Goal: Task Accomplishment & Management: Complete application form

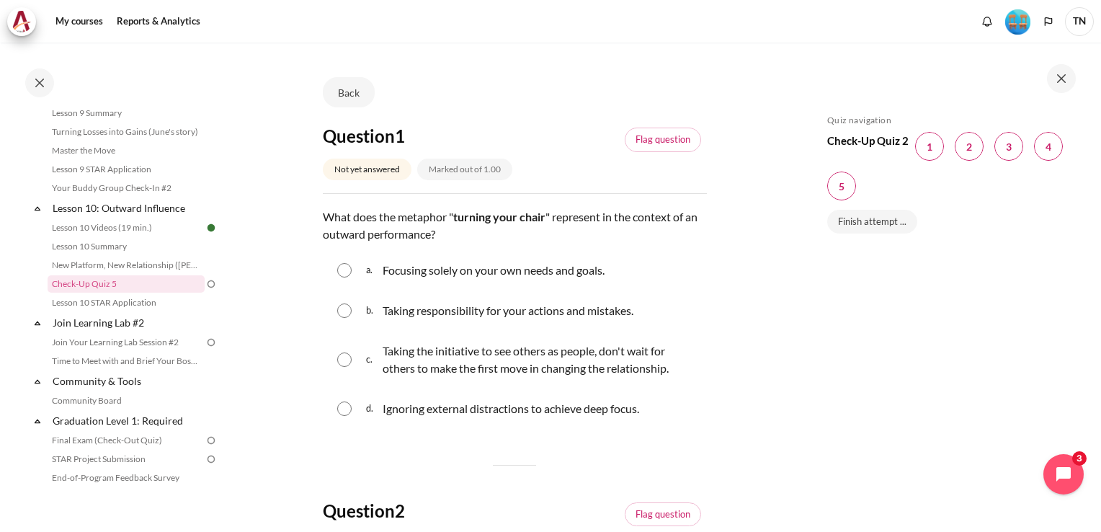
scroll to position [72, 0]
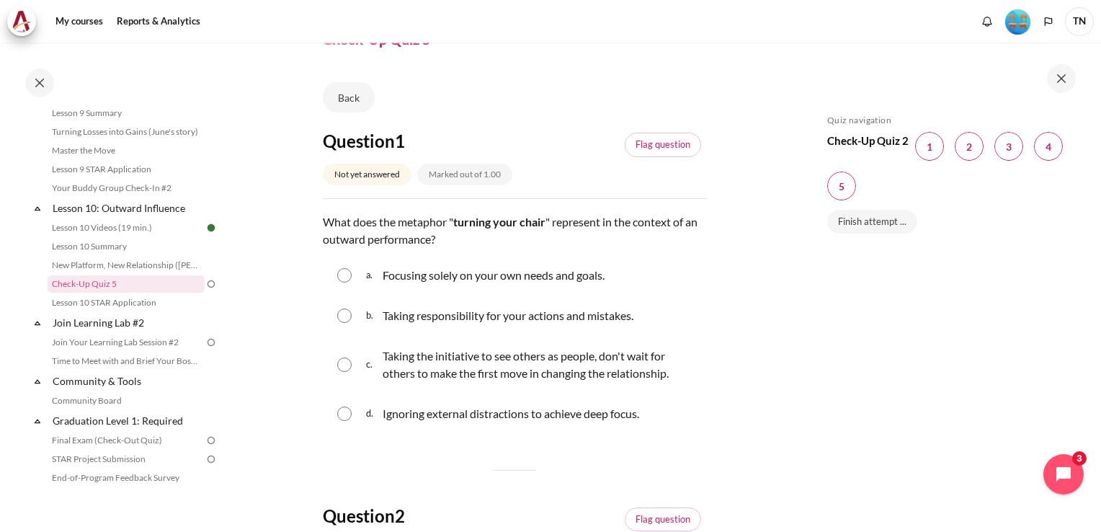
click at [341, 362] on input "Content" at bounding box center [344, 364] width 14 height 14
radio input "true"
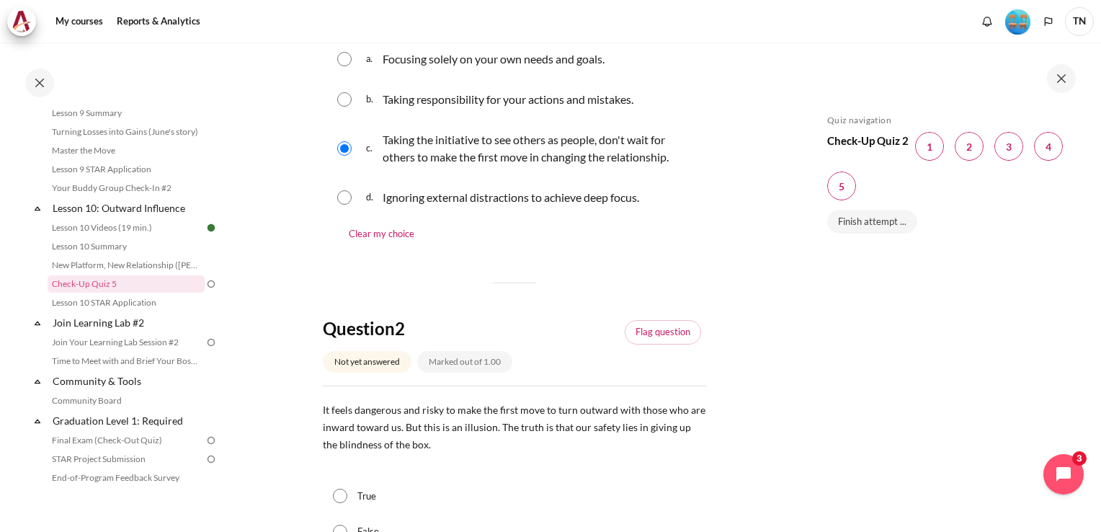
scroll to position [360, 0]
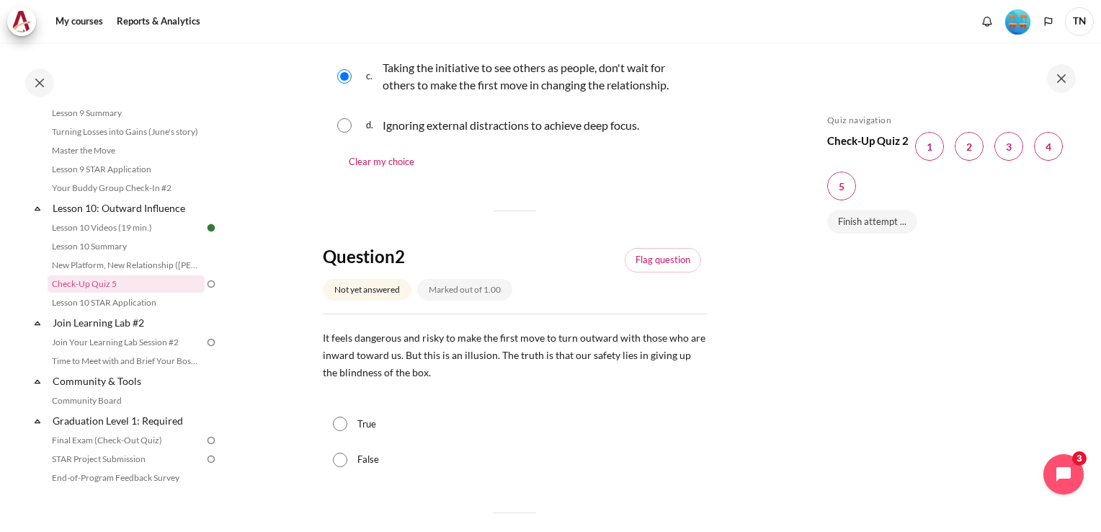
click at [344, 425] on input "True" at bounding box center [340, 423] width 14 height 14
radio input "true"
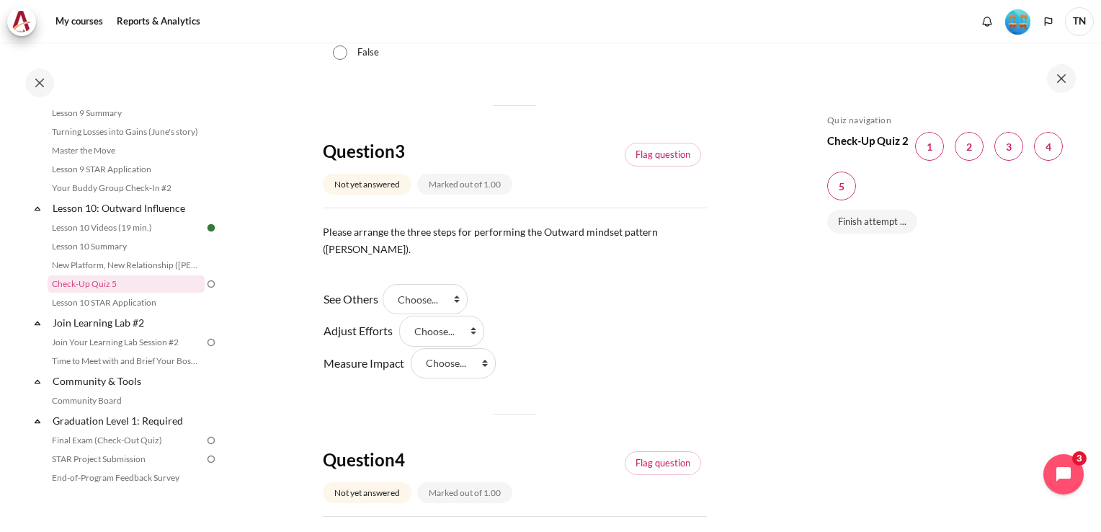
scroll to position [792, 0]
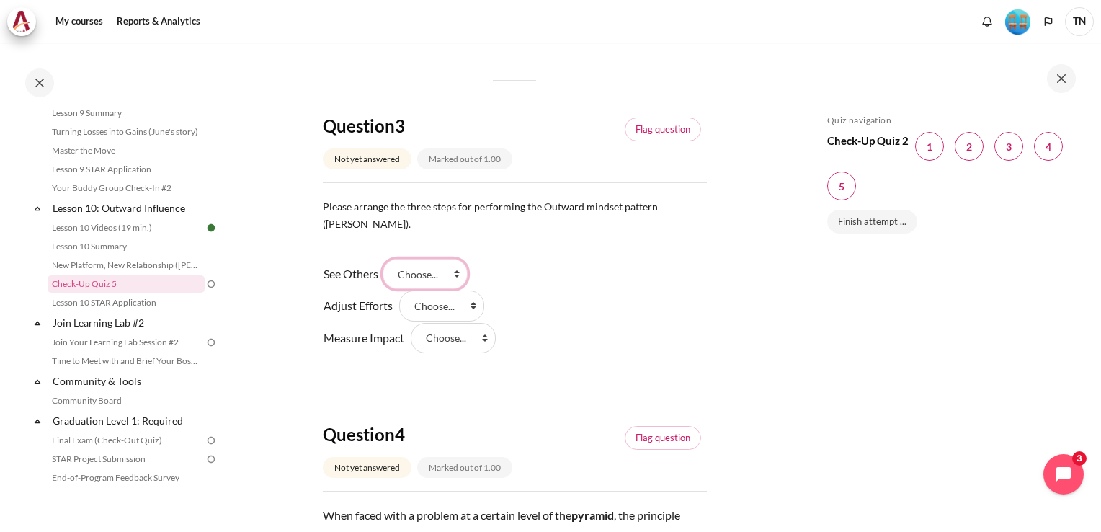
click at [464, 259] on select "Choose... Step 2 Step 1 Step 3" at bounding box center [424, 274] width 85 height 30
select select "2"
click at [387, 259] on select "Choose... Step 2 Step 1 Step 3" at bounding box center [424, 274] width 85 height 30
drag, startPoint x: 463, startPoint y: 321, endPoint x: 469, endPoint y: 330, distance: 10.4
click at [463, 323] on select "Choose... Step 2 Step 1 Step 3" at bounding box center [453, 338] width 85 height 30
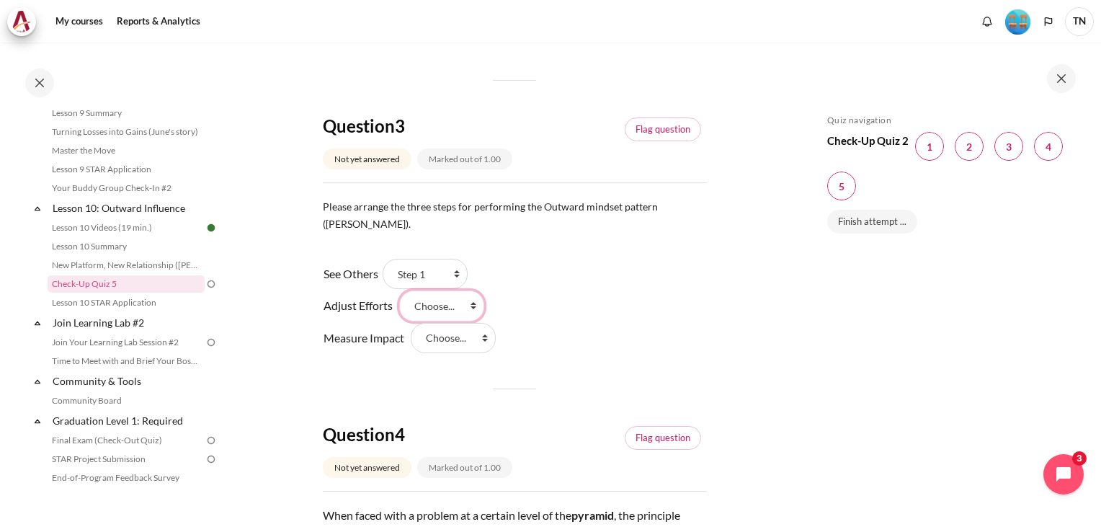
click at [456, 290] on select "Choose... Step 2 Step 1 Step 3" at bounding box center [441, 305] width 85 height 30
select select "1"
click at [399, 290] on select "Choose... Step 2 Step 1 Step 3" at bounding box center [441, 305] width 85 height 30
drag, startPoint x: 457, startPoint y: 322, endPoint x: 463, endPoint y: 338, distance: 16.9
click at [458, 323] on select "Choose... Step 2 Step 1 Step 3" at bounding box center [453, 338] width 85 height 30
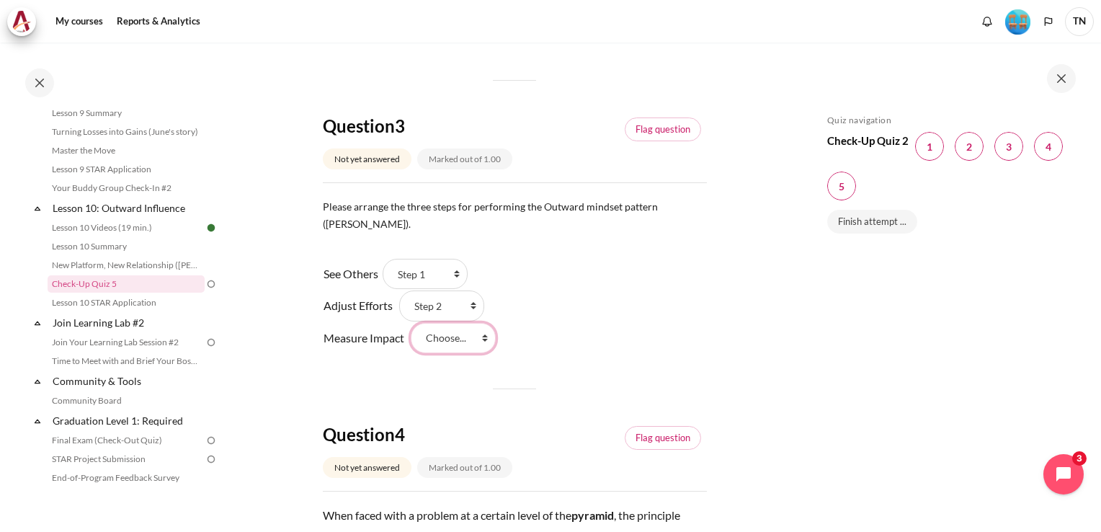
select select "3"
click at [411, 323] on select "Choose... Step 2 Step 1 Step 3" at bounding box center [453, 338] width 85 height 30
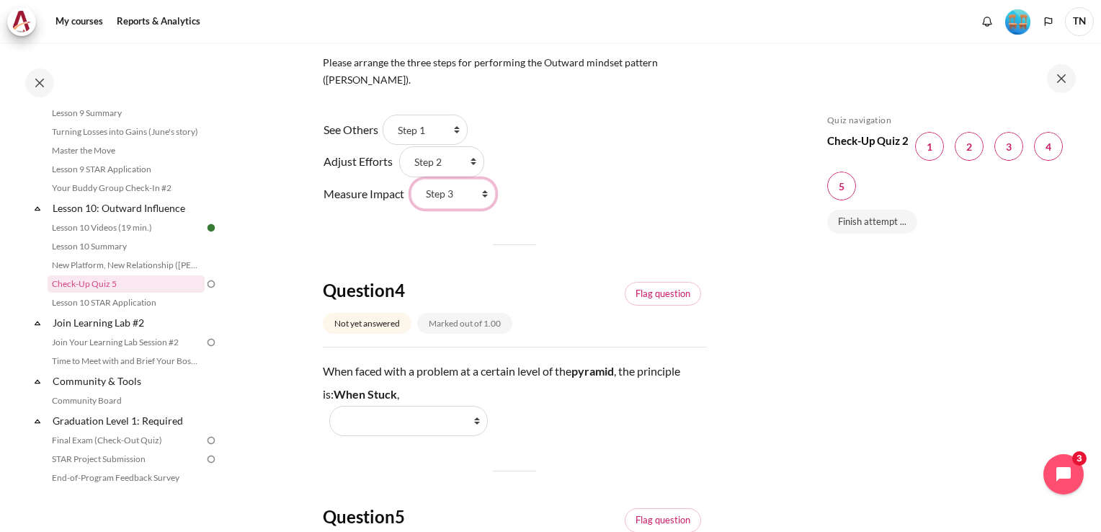
scroll to position [1008, 0]
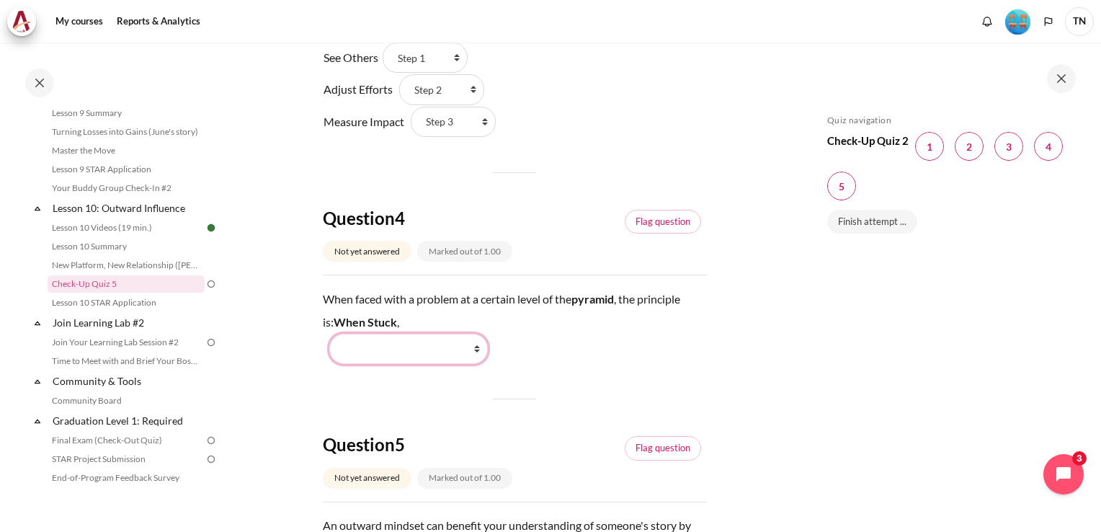
click at [475, 333] on select "Work Harder Go Higher Go Lower Stay Put" at bounding box center [408, 348] width 158 height 30
select select "3"
click at [329, 333] on select "Work Harder Go Higher Go Lower Stay Put" at bounding box center [408, 348] width 158 height 30
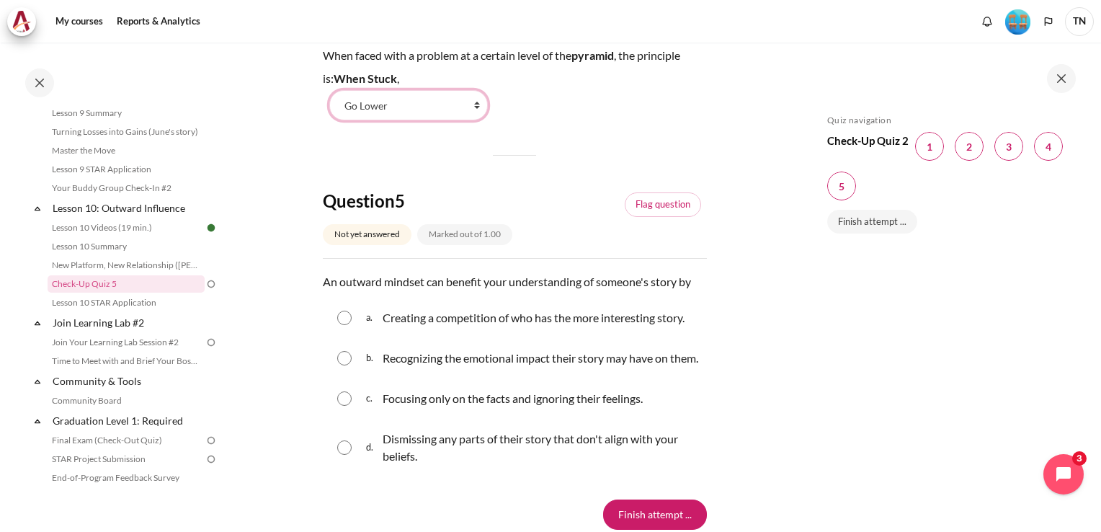
scroll to position [1296, 0]
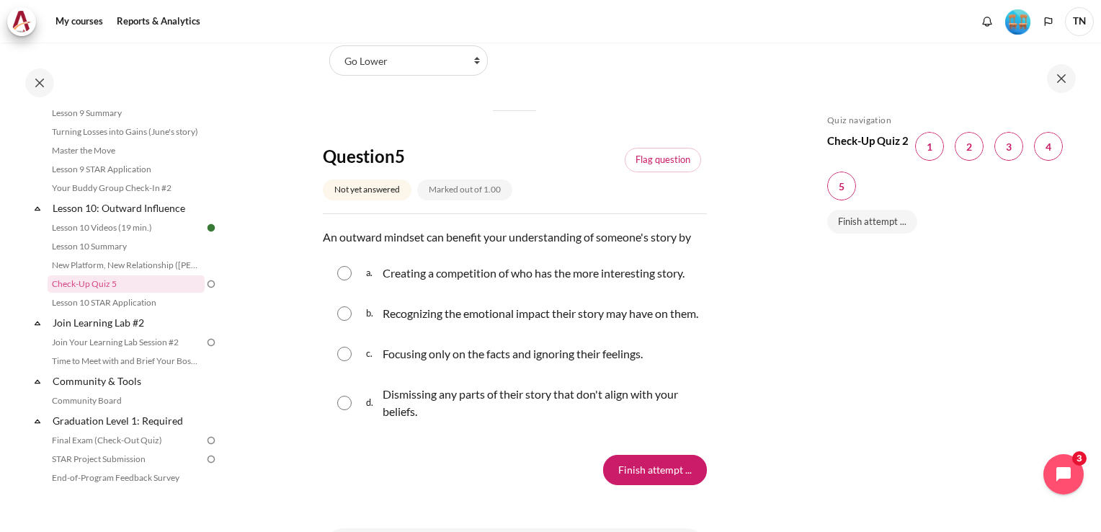
click at [341, 313] on div "b. Recognizing the emotional impact their story may have on them." at bounding box center [515, 313] width 384 height 37
click at [345, 306] on input "Content" at bounding box center [344, 313] width 14 height 14
radio input "true"
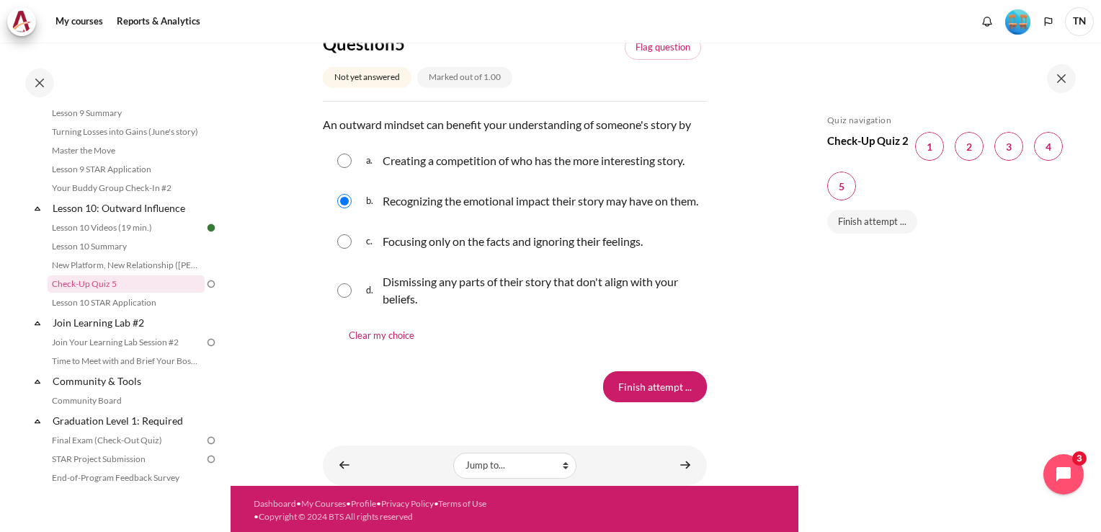
scroll to position [1411, 0]
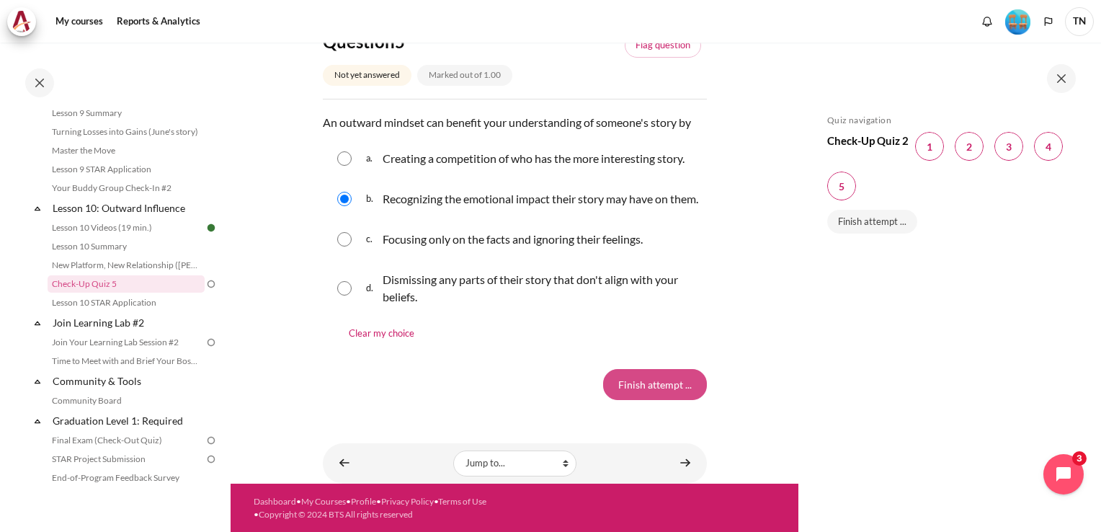
click at [648, 386] on input "Finish attempt ..." at bounding box center [655, 384] width 104 height 30
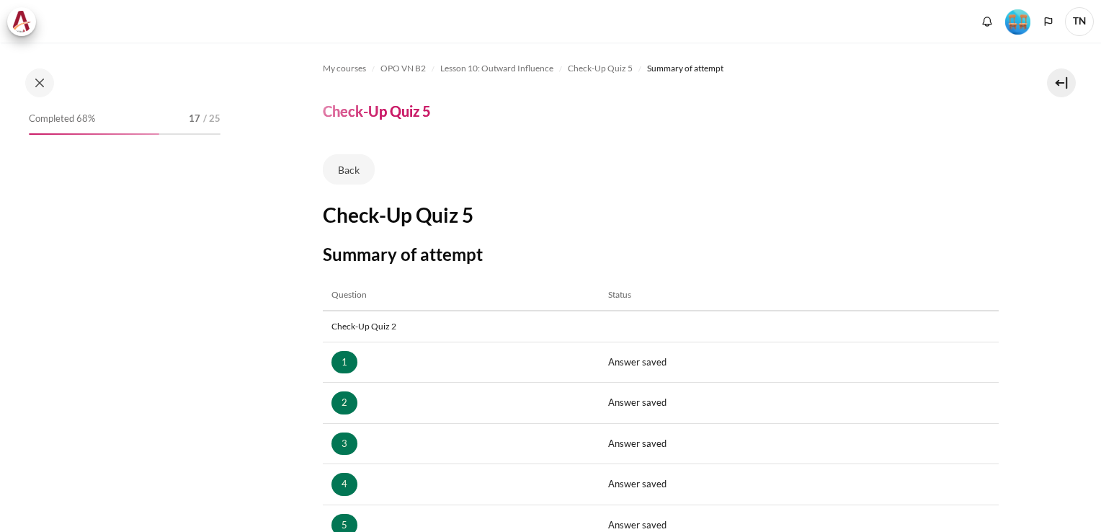
scroll to position [238, 0]
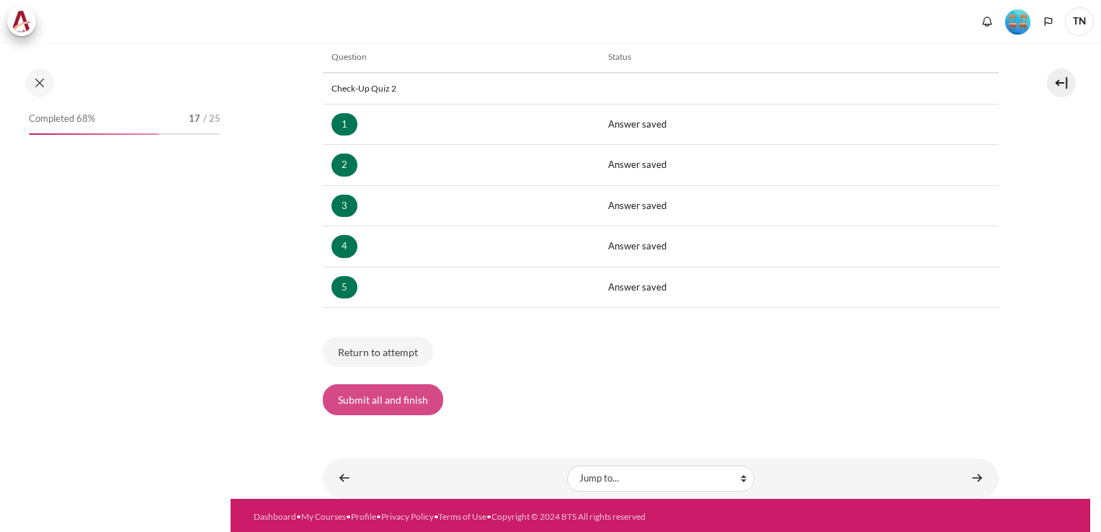
click at [390, 397] on button "Submit all and finish" at bounding box center [383, 399] width 120 height 30
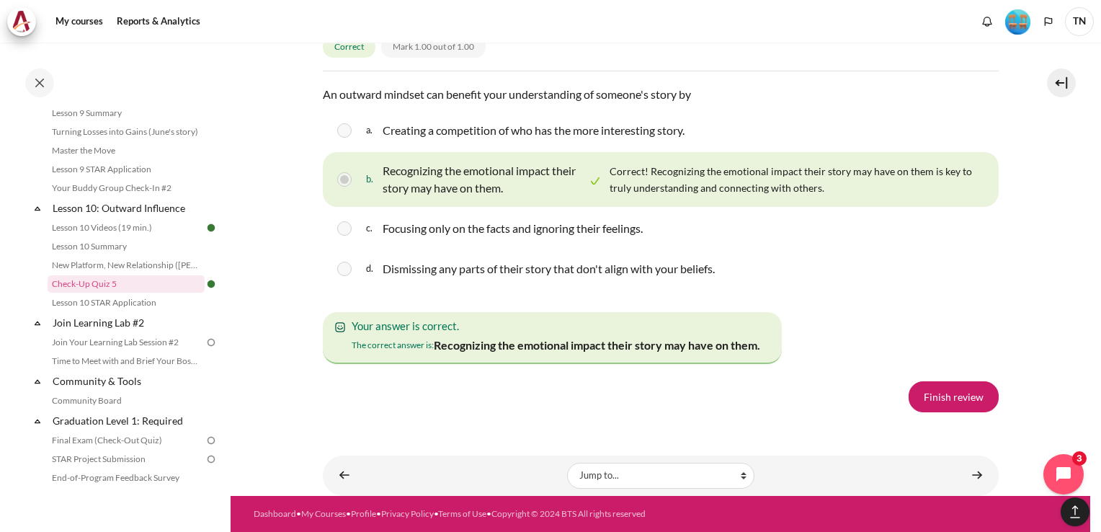
scroll to position [2537, 0]
click at [956, 396] on link "Finish review" at bounding box center [953, 396] width 90 height 30
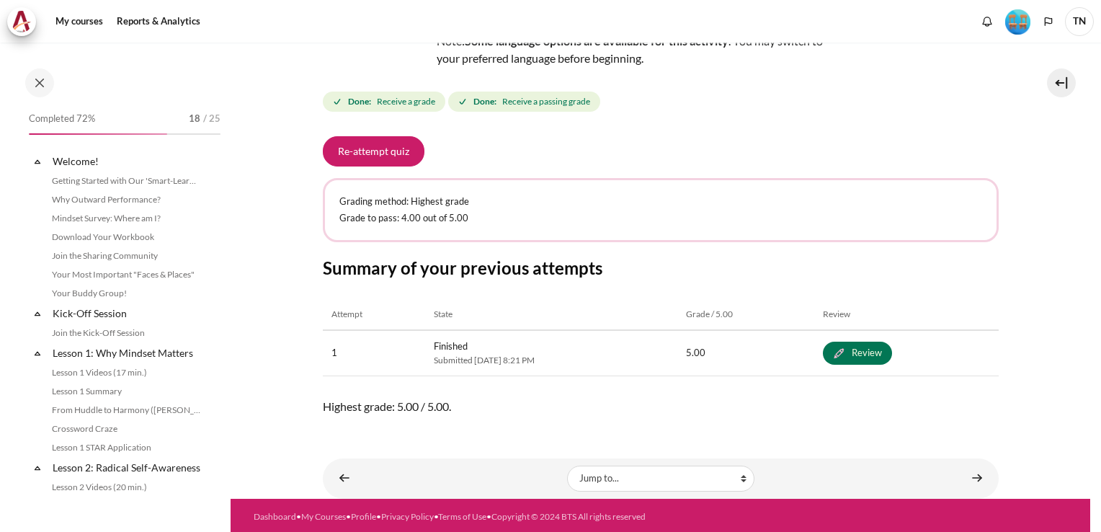
scroll to position [1279, 0]
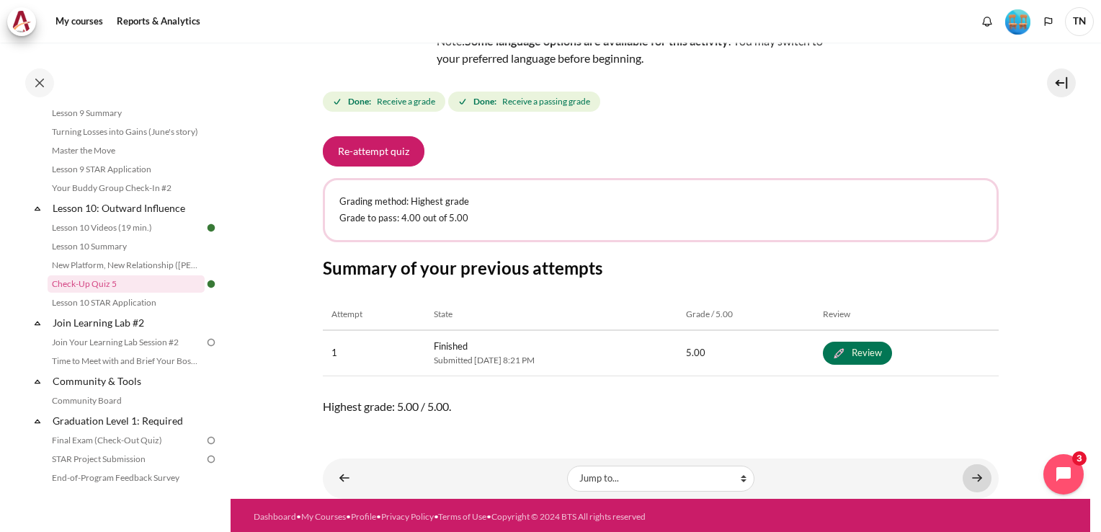
click at [968, 473] on link "Content" at bounding box center [976, 478] width 29 height 28
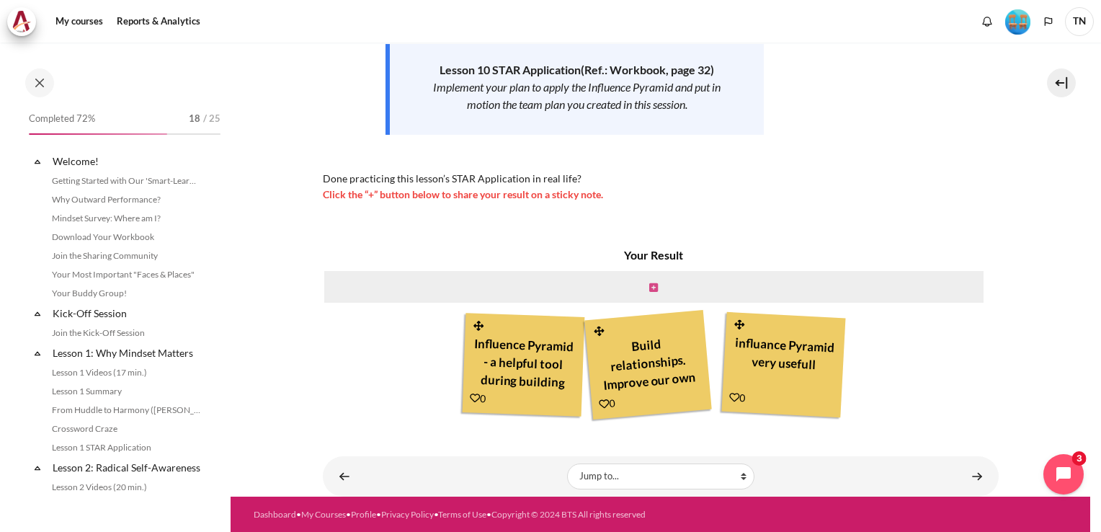
scroll to position [1299, 0]
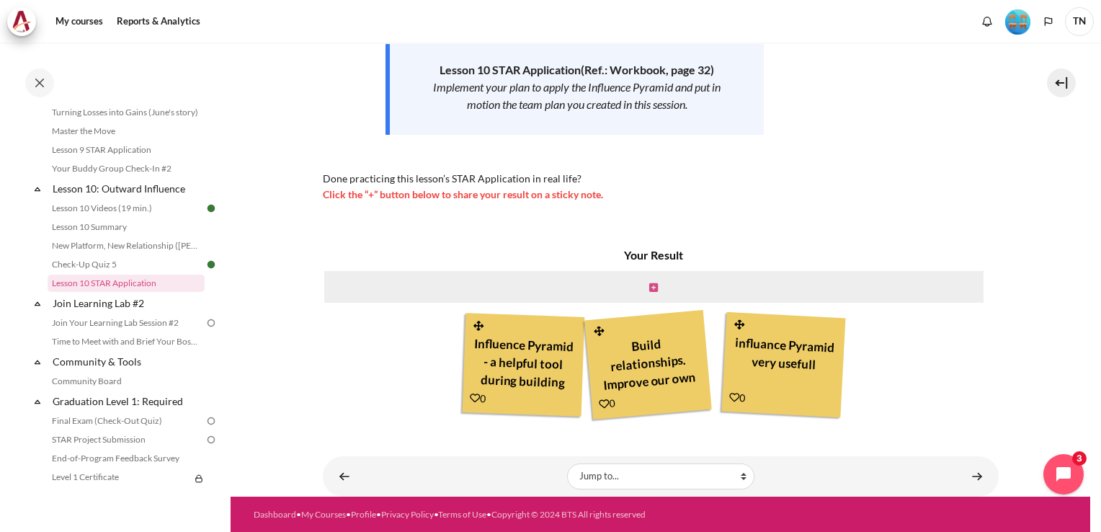
click at [651, 285] on icon "Content" at bounding box center [653, 287] width 9 height 10
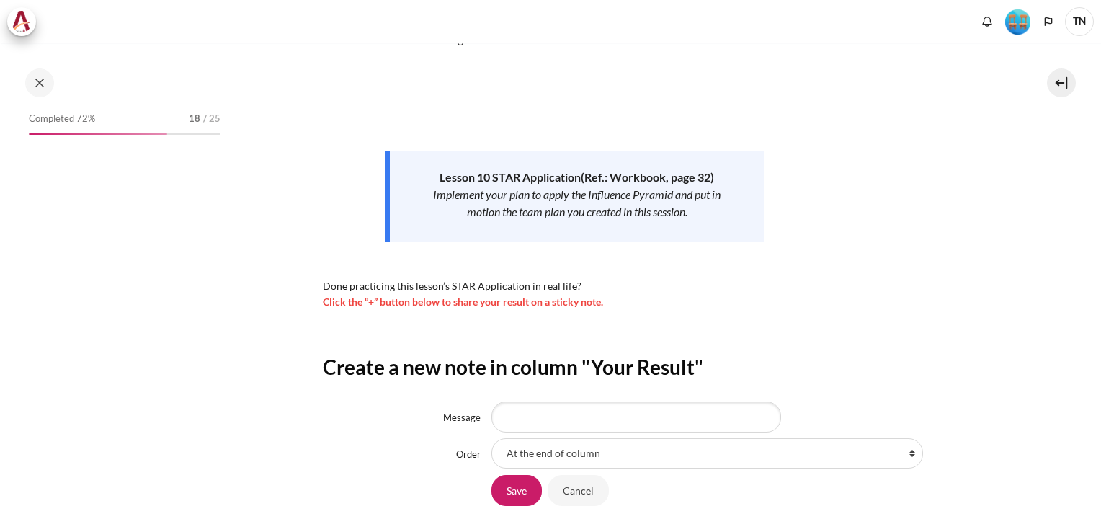
scroll to position [224, 0]
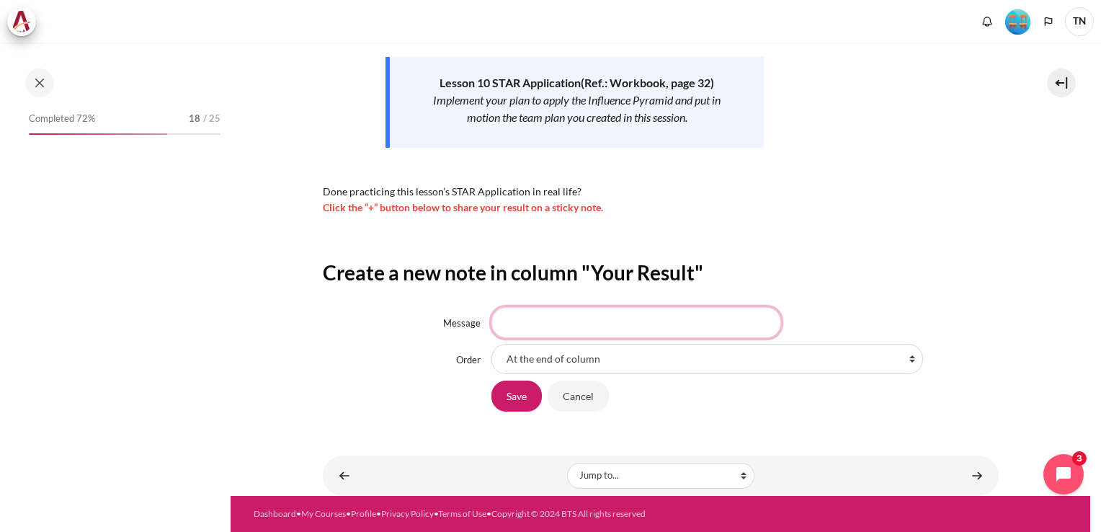
click at [513, 323] on input "Message" at bounding box center [636, 322] width 290 height 30
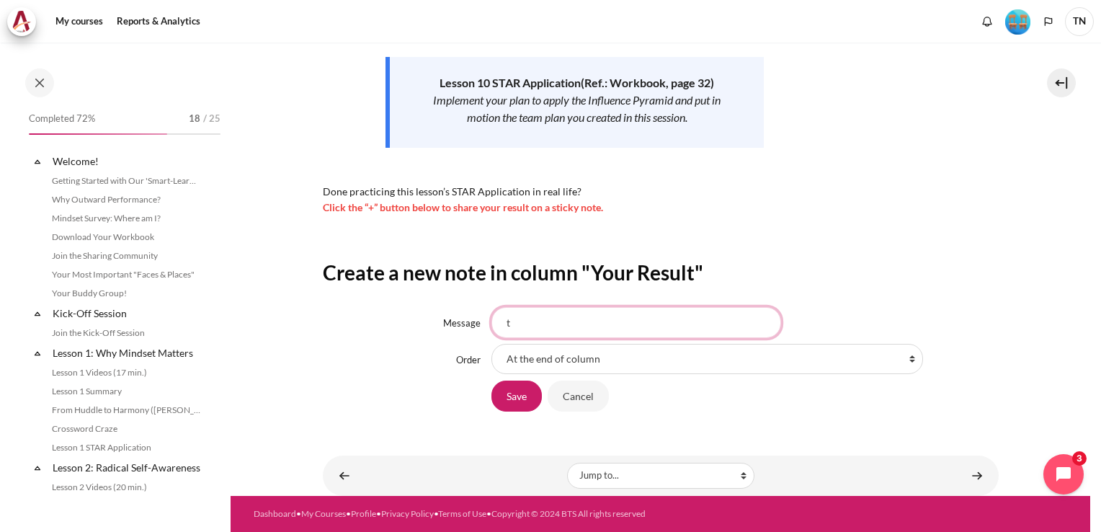
scroll to position [1299, 0]
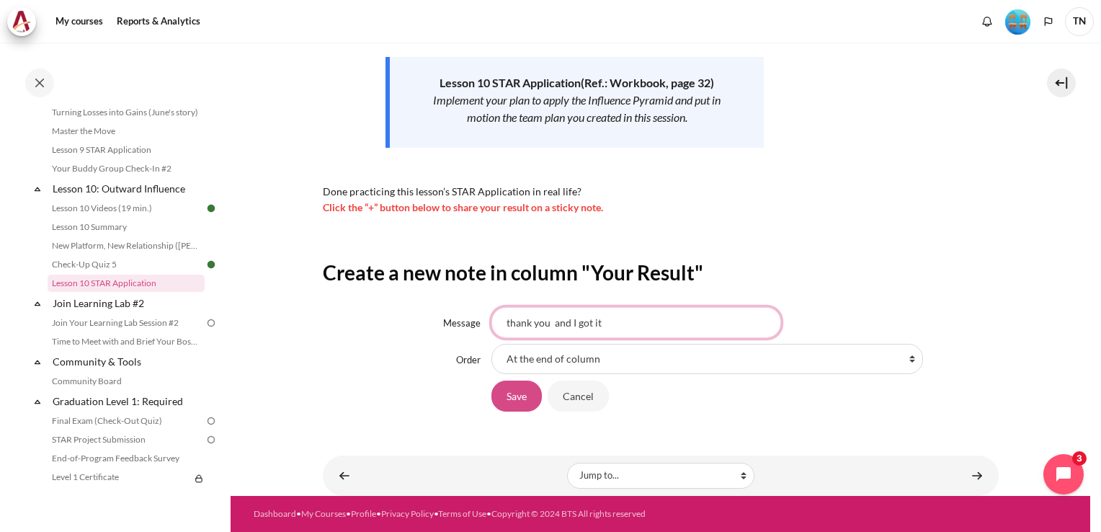
type input "thank you and I got it"
click at [524, 396] on input "Save" at bounding box center [516, 395] width 50 height 30
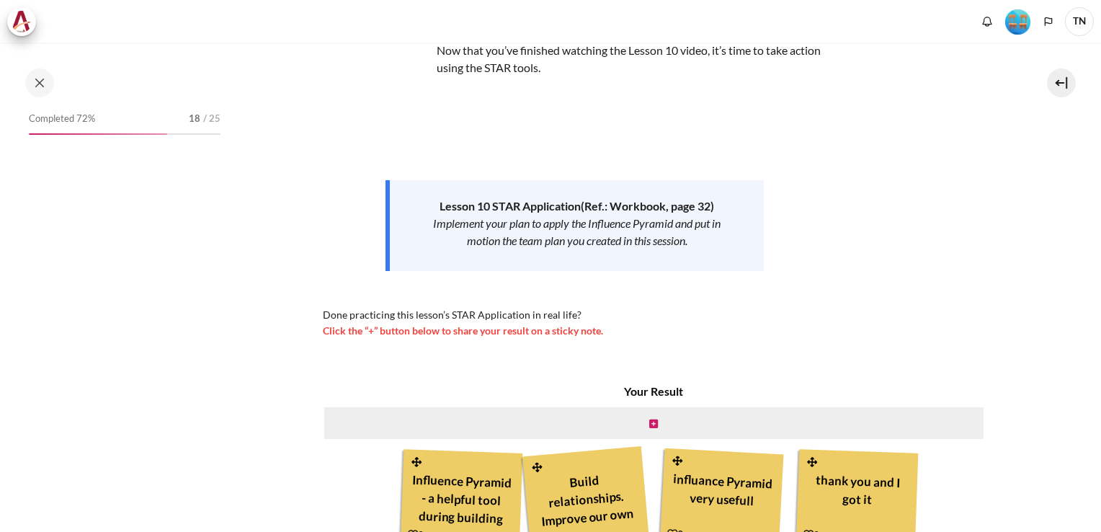
scroll to position [237, 0]
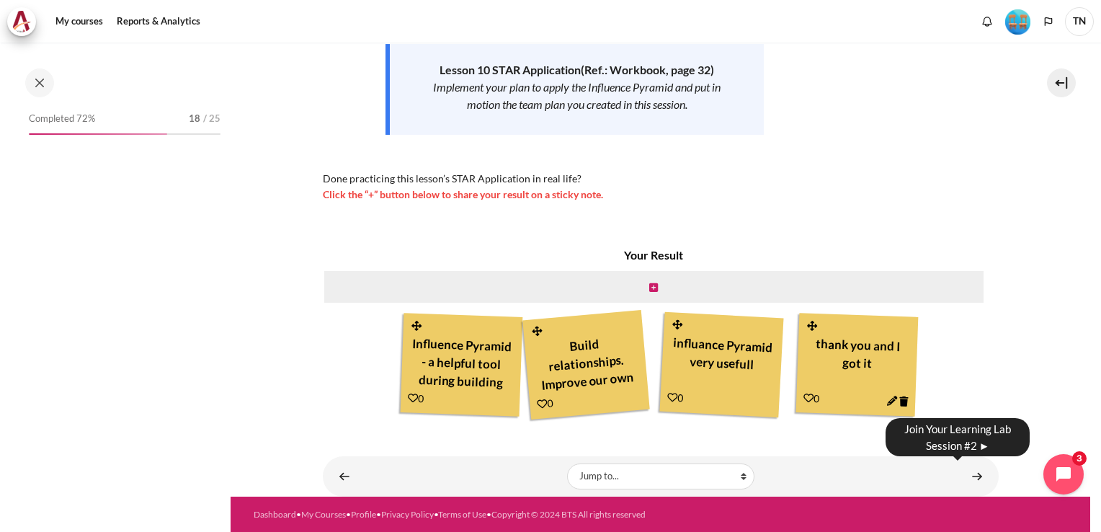
click at [968, 470] on link "Content" at bounding box center [976, 476] width 29 height 28
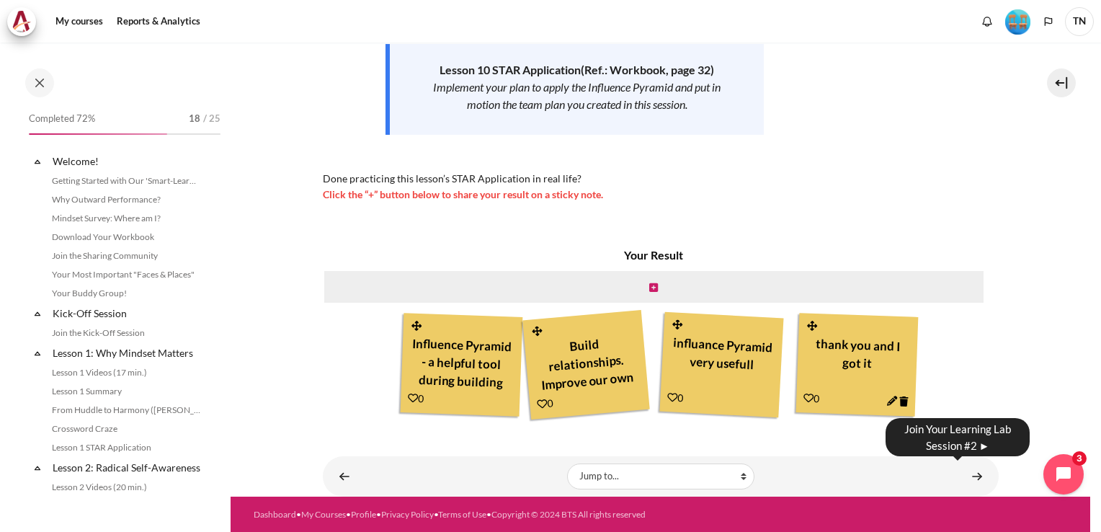
scroll to position [1299, 0]
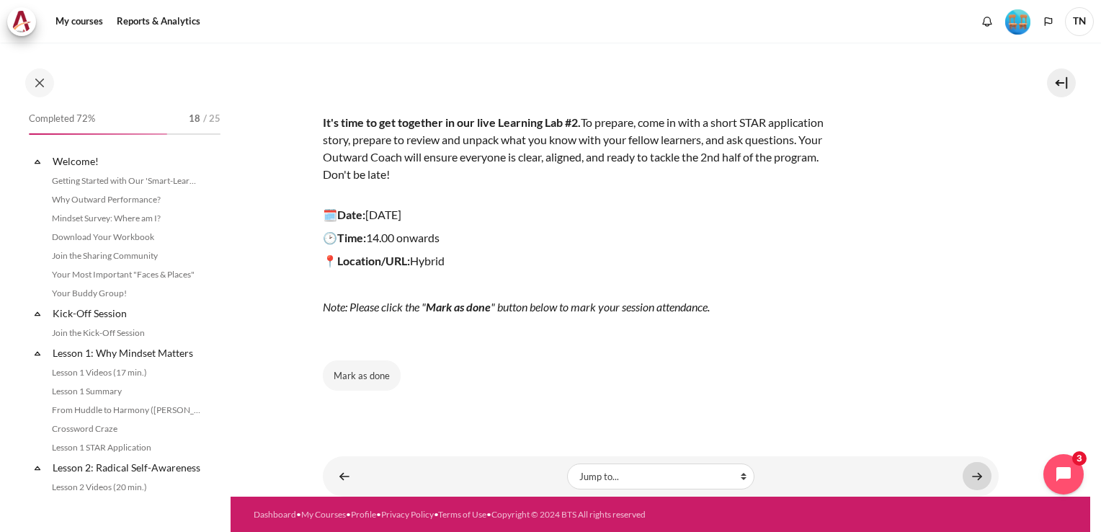
click at [965, 472] on link "Content" at bounding box center [976, 476] width 29 height 28
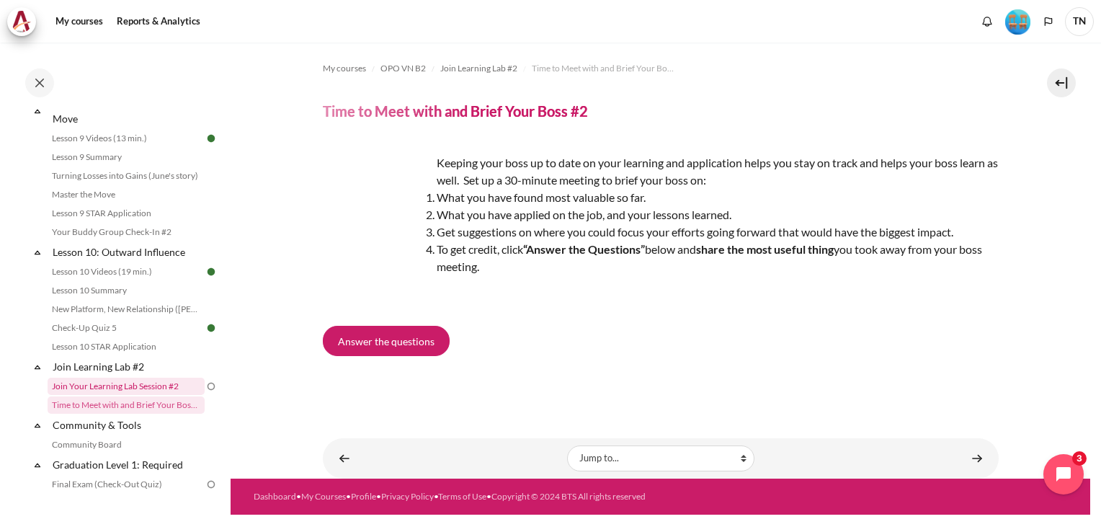
scroll to position [1213, 0]
